Goal: Navigation & Orientation: Go to known website

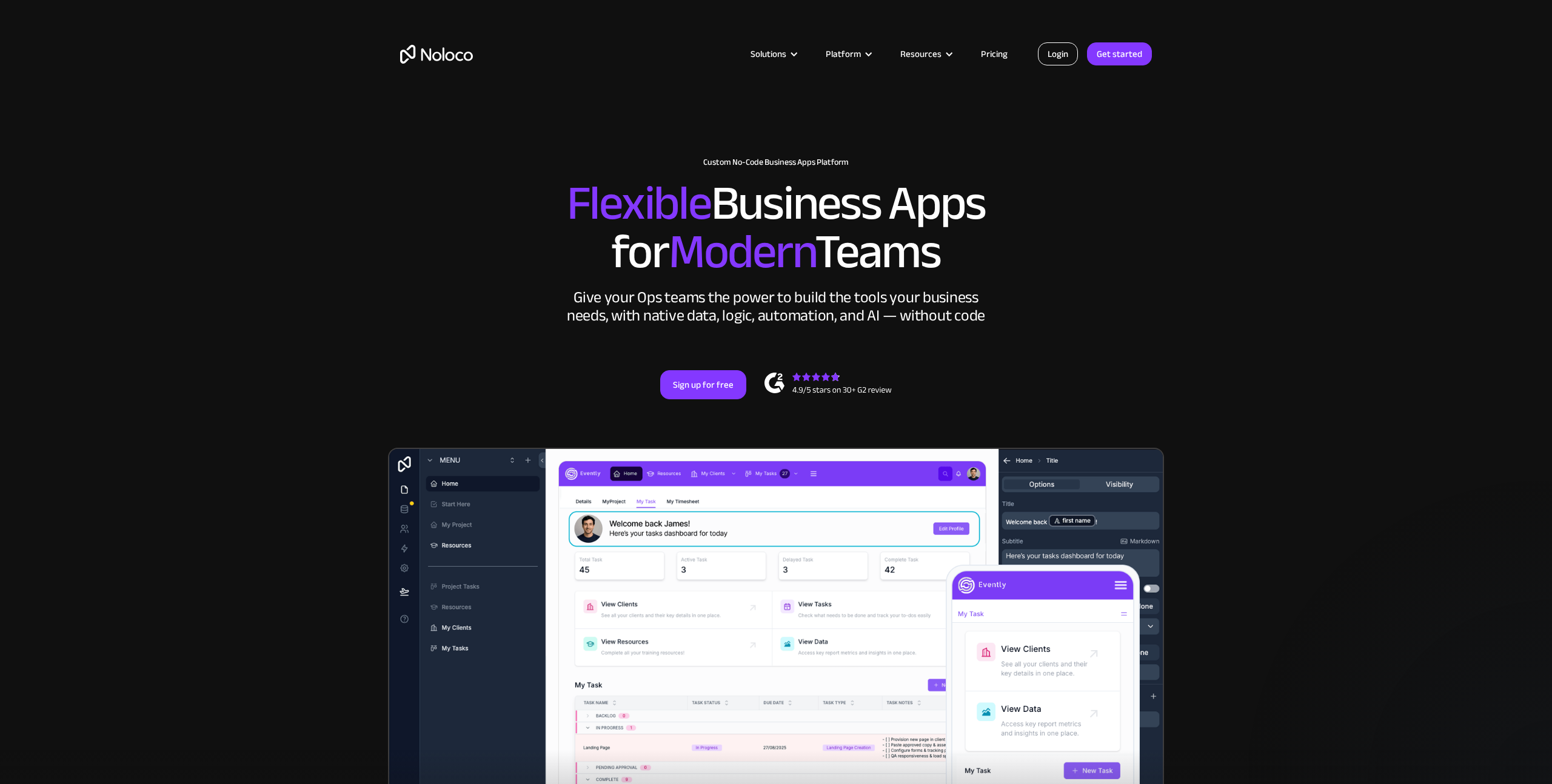
click at [1050, 55] on link "Login" at bounding box center [1058, 53] width 40 height 23
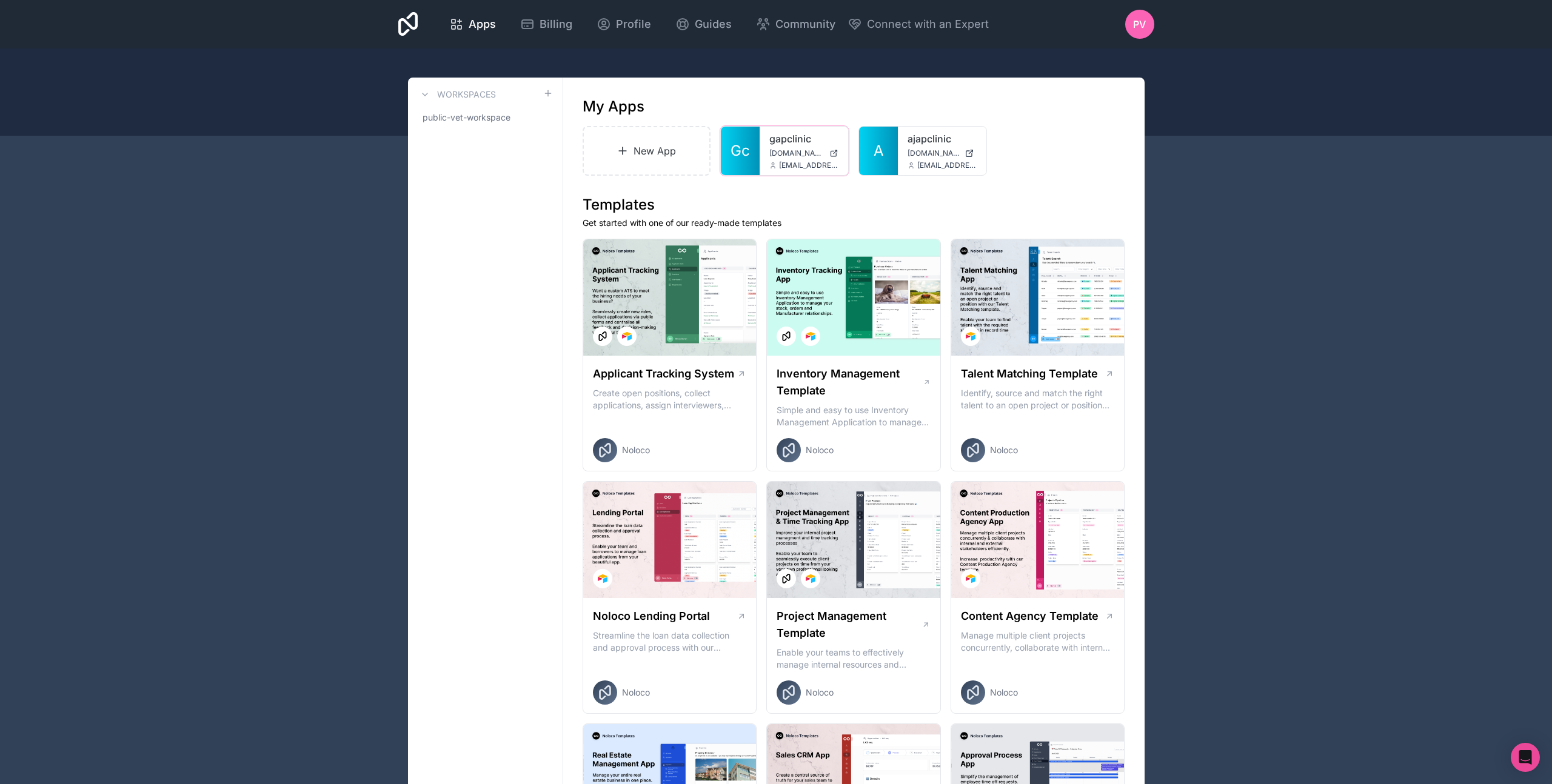
click at [0, 0] on icon at bounding box center [0, 0] width 0 height 0
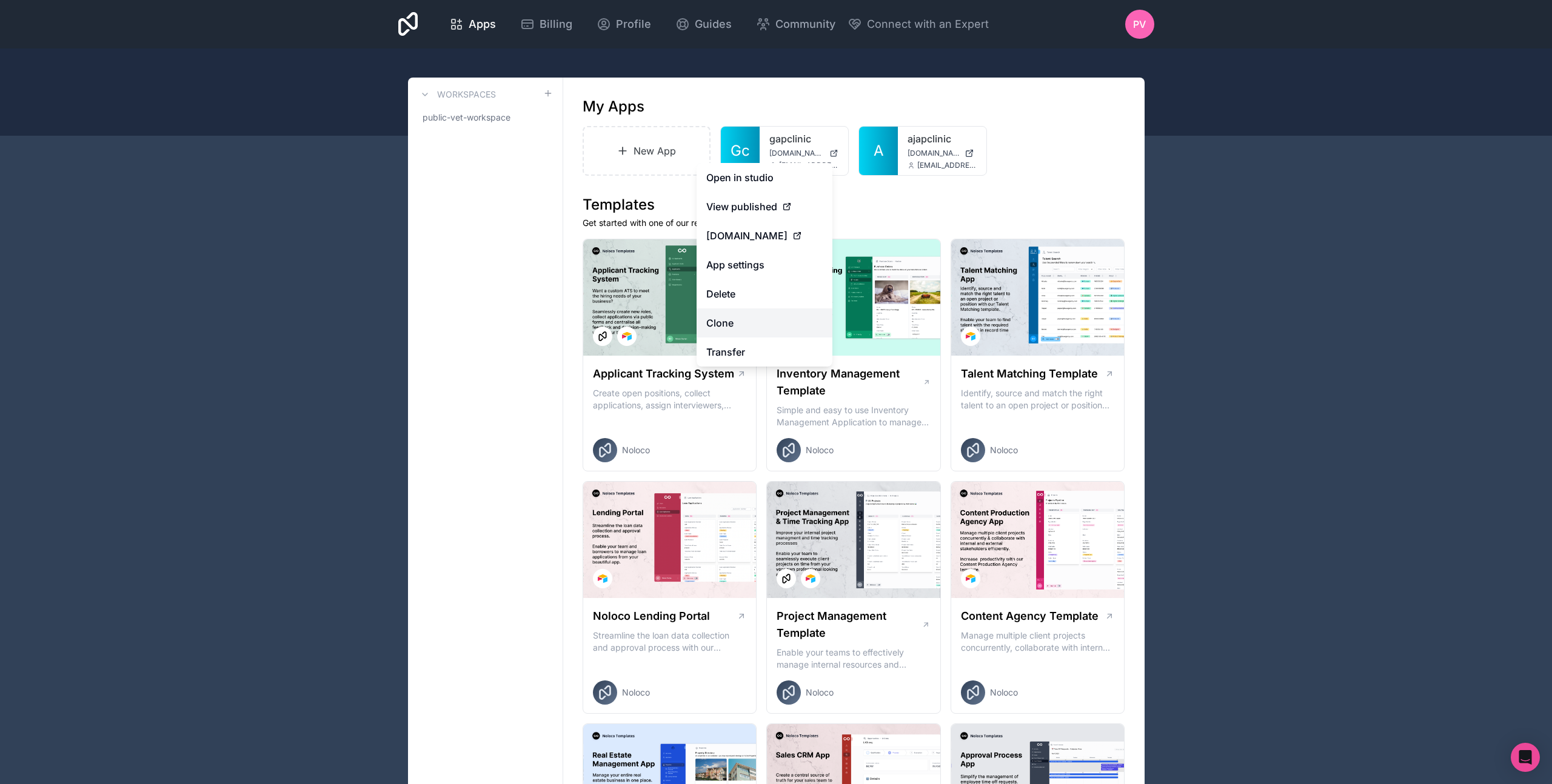
click at [741, 319] on link "Clone" at bounding box center [765, 323] width 136 height 29
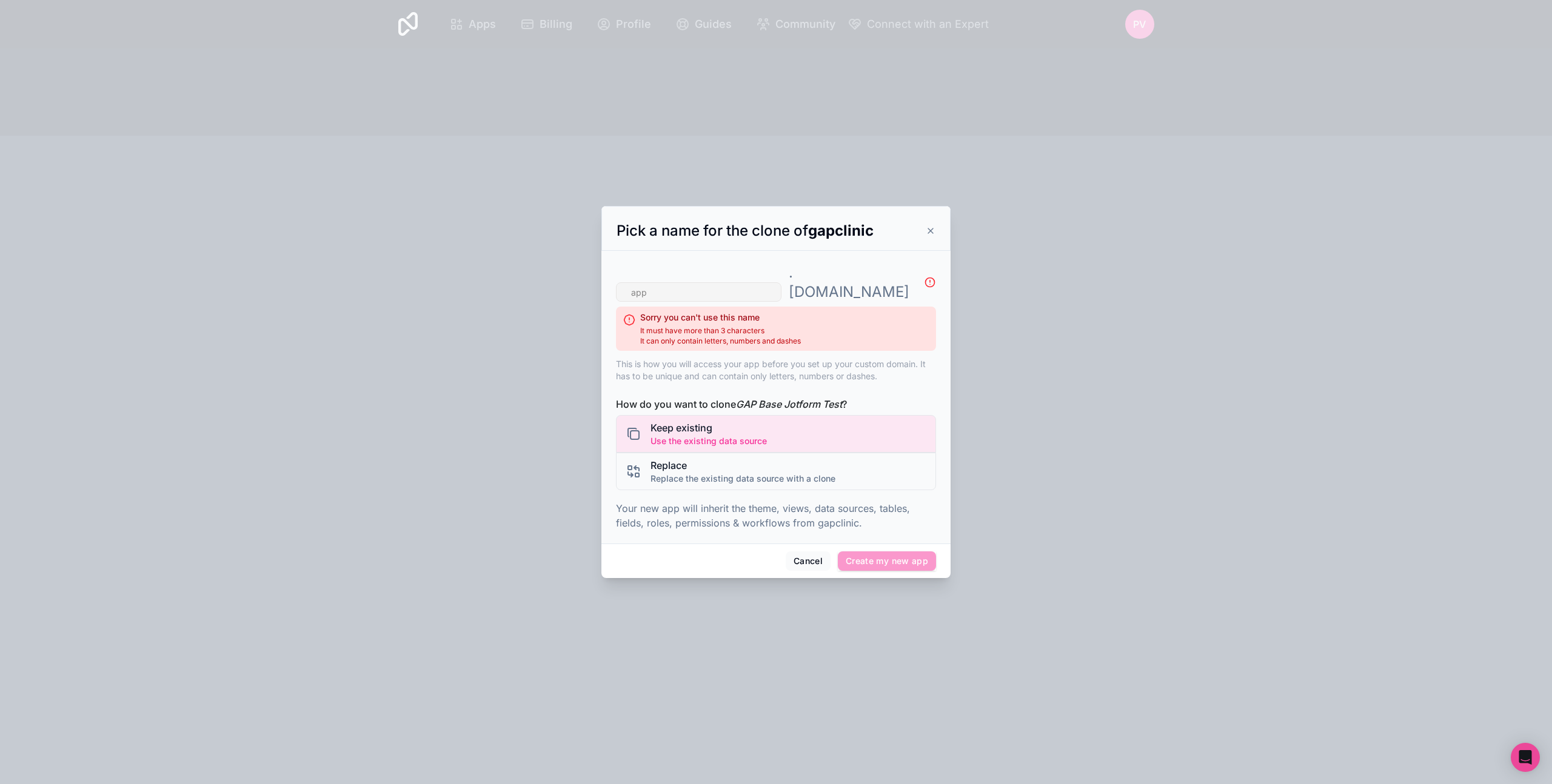
click at [811, 592] on div at bounding box center [776, 392] width 1552 height 784
click at [802, 554] on button "Cancel" at bounding box center [808, 561] width 45 height 20
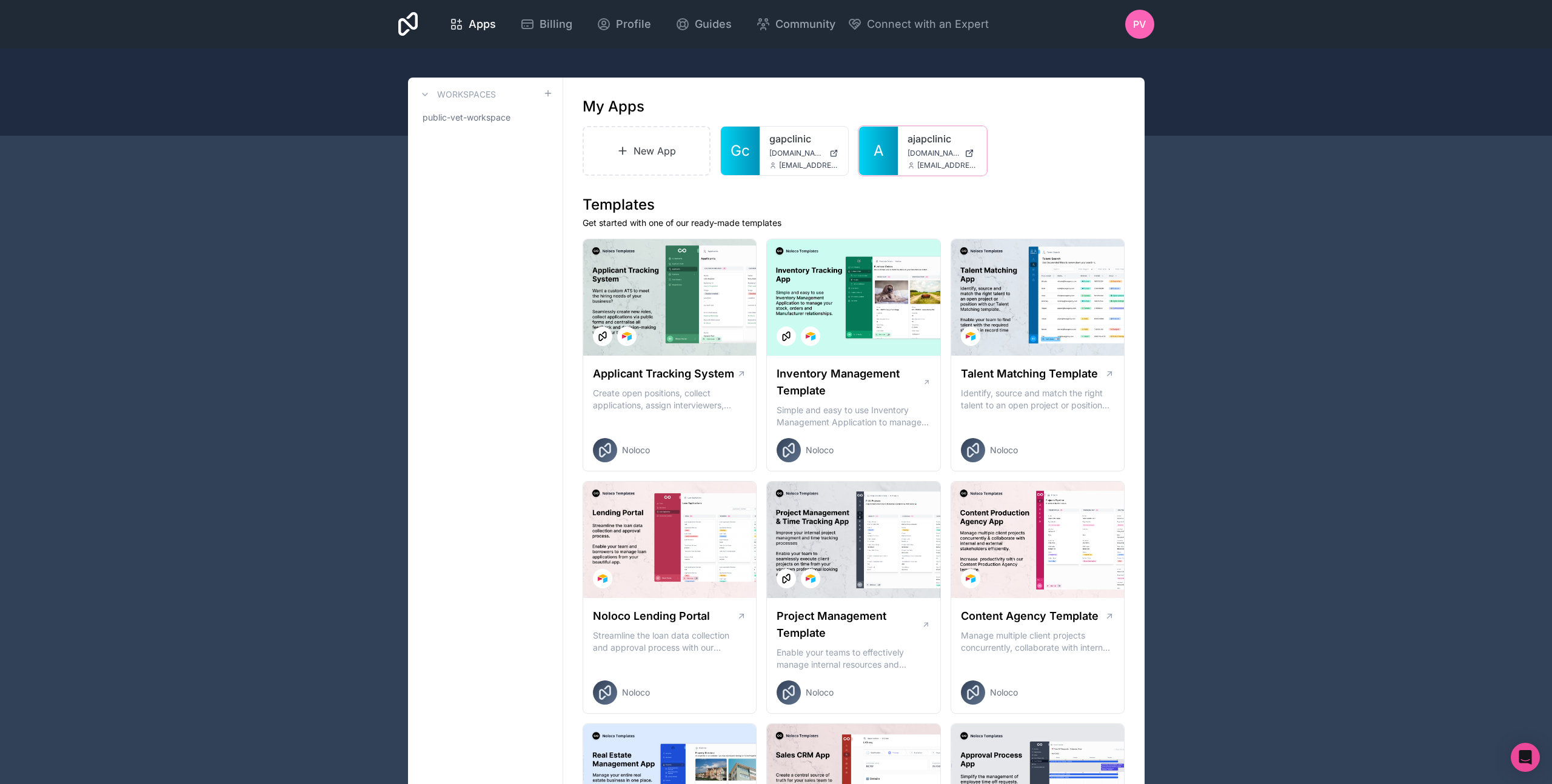
click at [923, 151] on span "[DOMAIN_NAME]" at bounding box center [933, 153] width 52 height 10
click at [798, 153] on span "[DOMAIN_NAME]" at bounding box center [797, 153] width 55 height 10
